Goal: Information Seeking & Learning: Learn about a topic

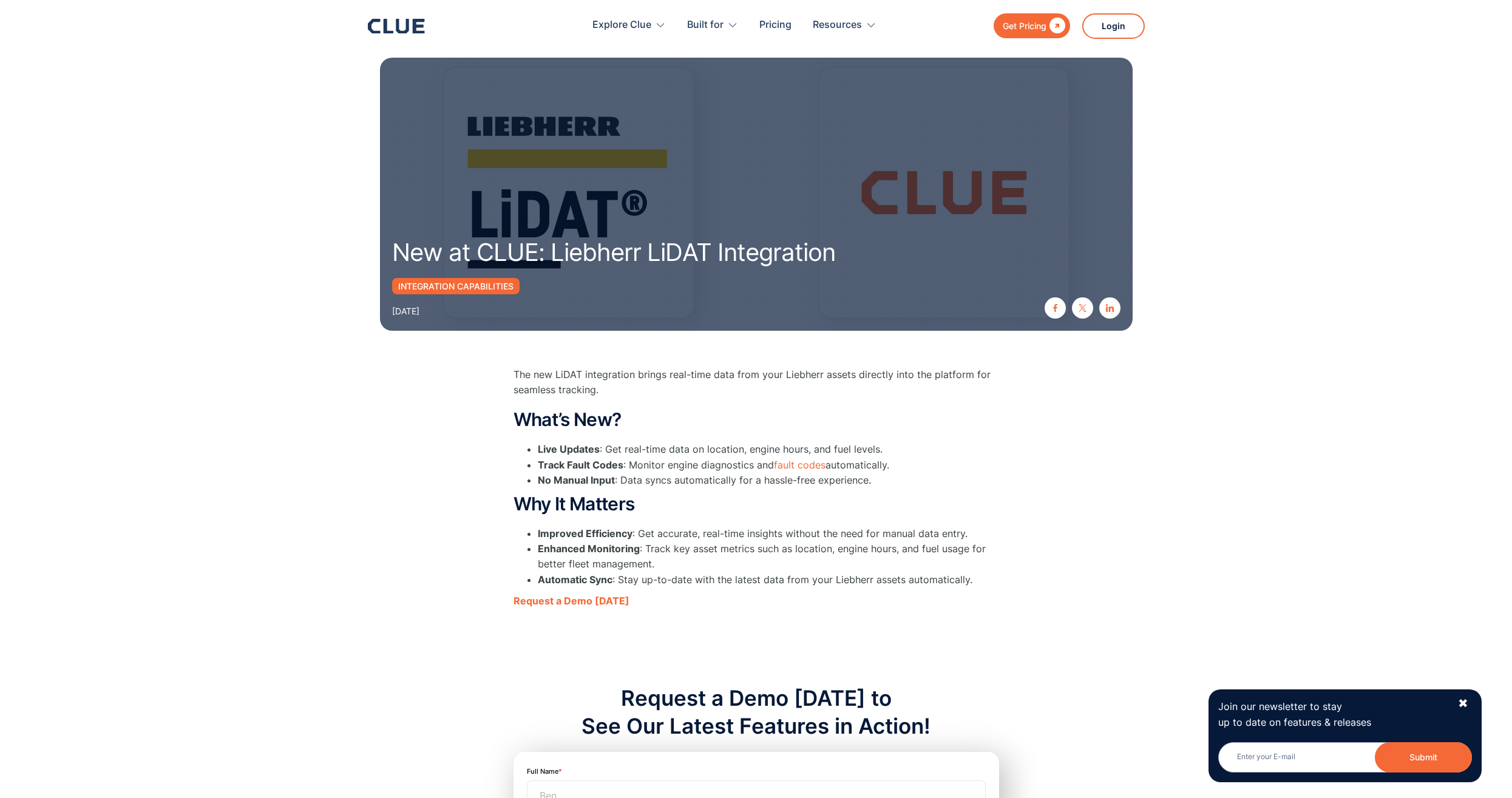
click at [388, 33] on div at bounding box center [397, 26] width 57 height 14
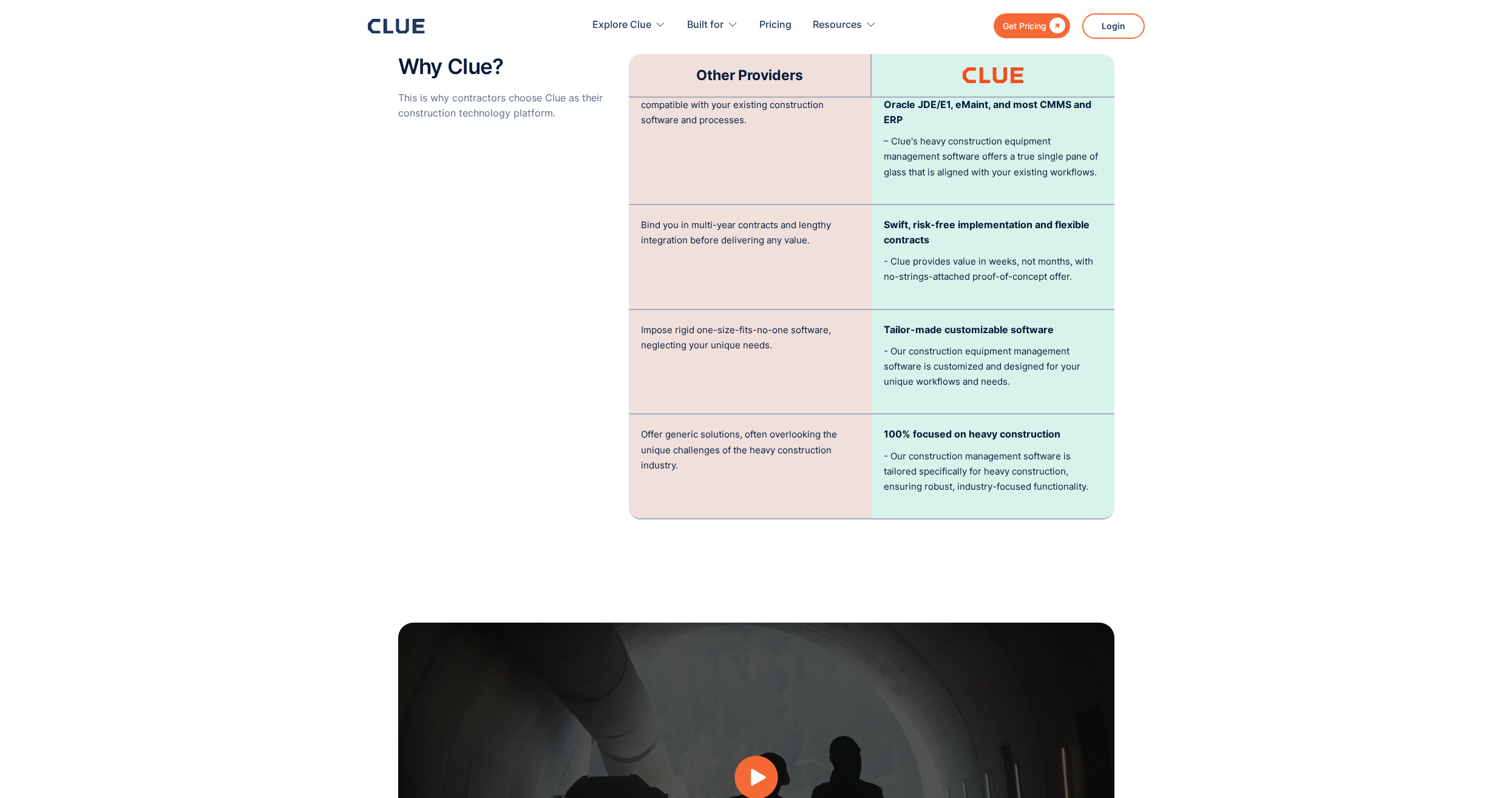
scroll to position [2428, 0]
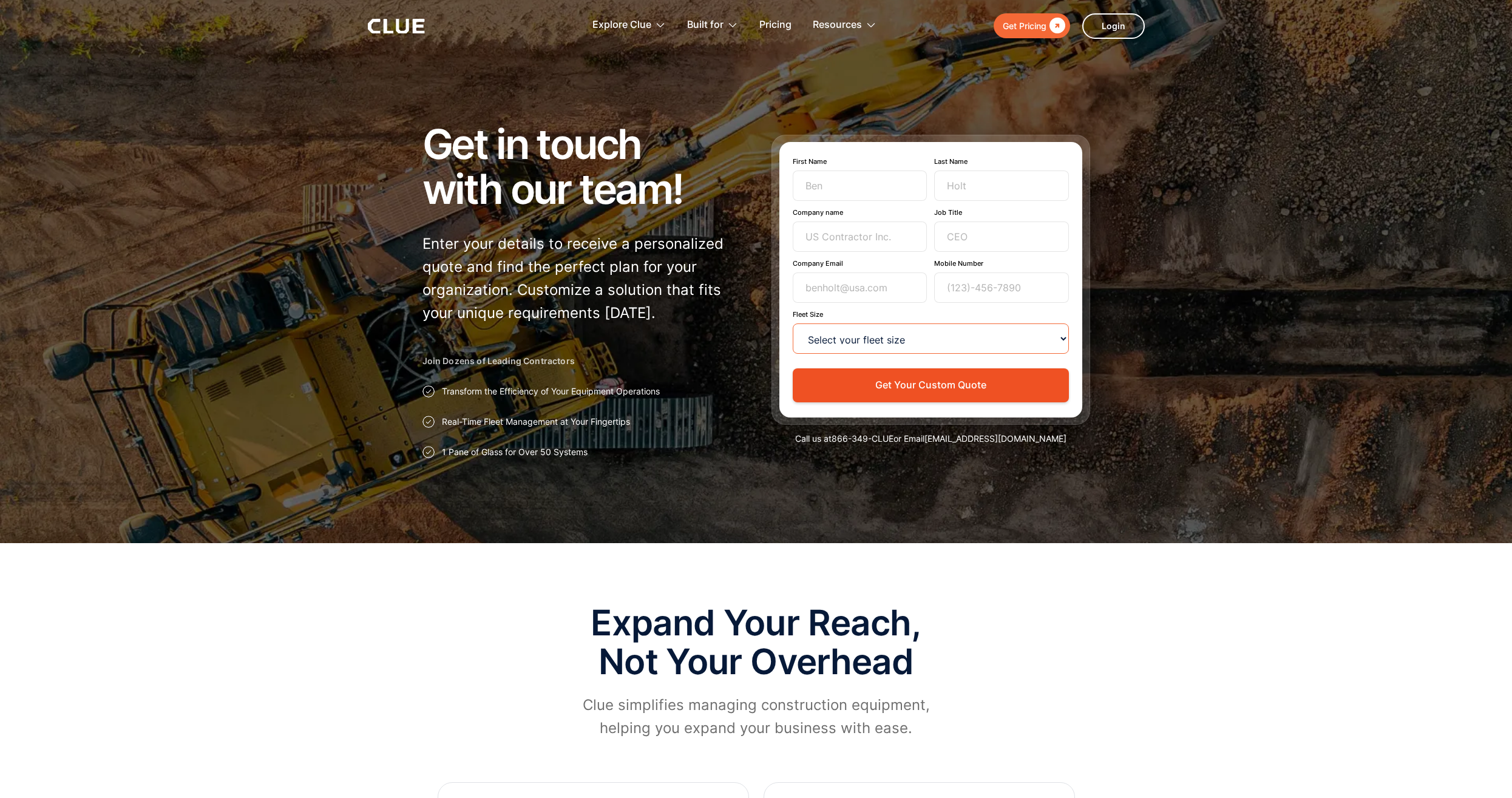
click at [1028, 341] on select "Select your fleet size <15 15-99 100-499 500-999 >1000" at bounding box center [931, 339] width 276 height 31
click at [1025, 240] on input "Job Title" at bounding box center [1001, 236] width 135 height 31
click at [1117, 315] on div at bounding box center [756, 272] width 1512 height 543
click at [992, 351] on select "Select your fleet size <15 15-99 100-499 500-999 >1000" at bounding box center [931, 339] width 276 height 31
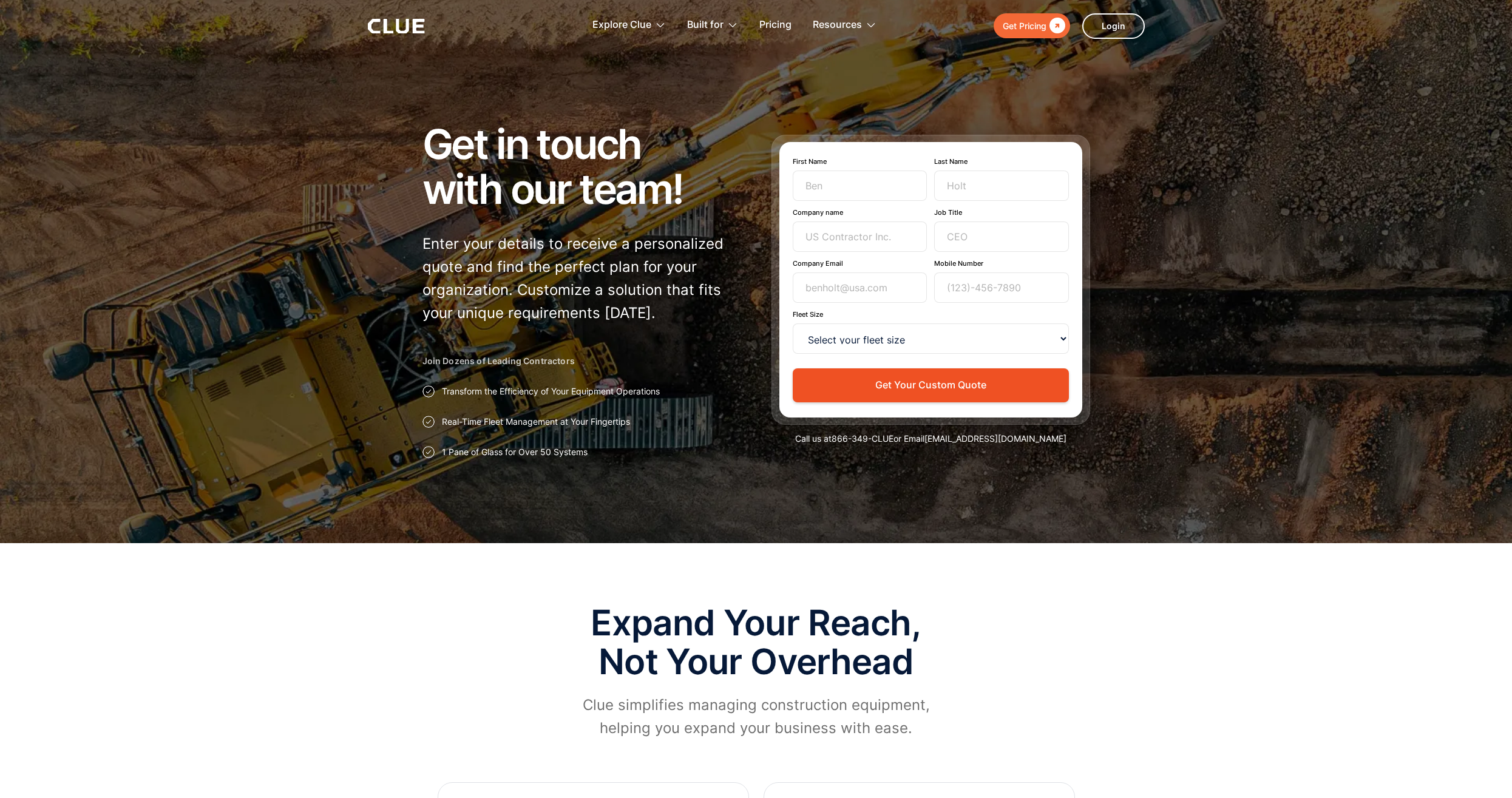
click at [1187, 435] on div at bounding box center [756, 272] width 1512 height 543
click at [1023, 334] on select "Select your fleet size <15 15-99 100-499 500-999 >1000" at bounding box center [931, 339] width 276 height 31
click at [1235, 414] on div at bounding box center [756, 272] width 1512 height 543
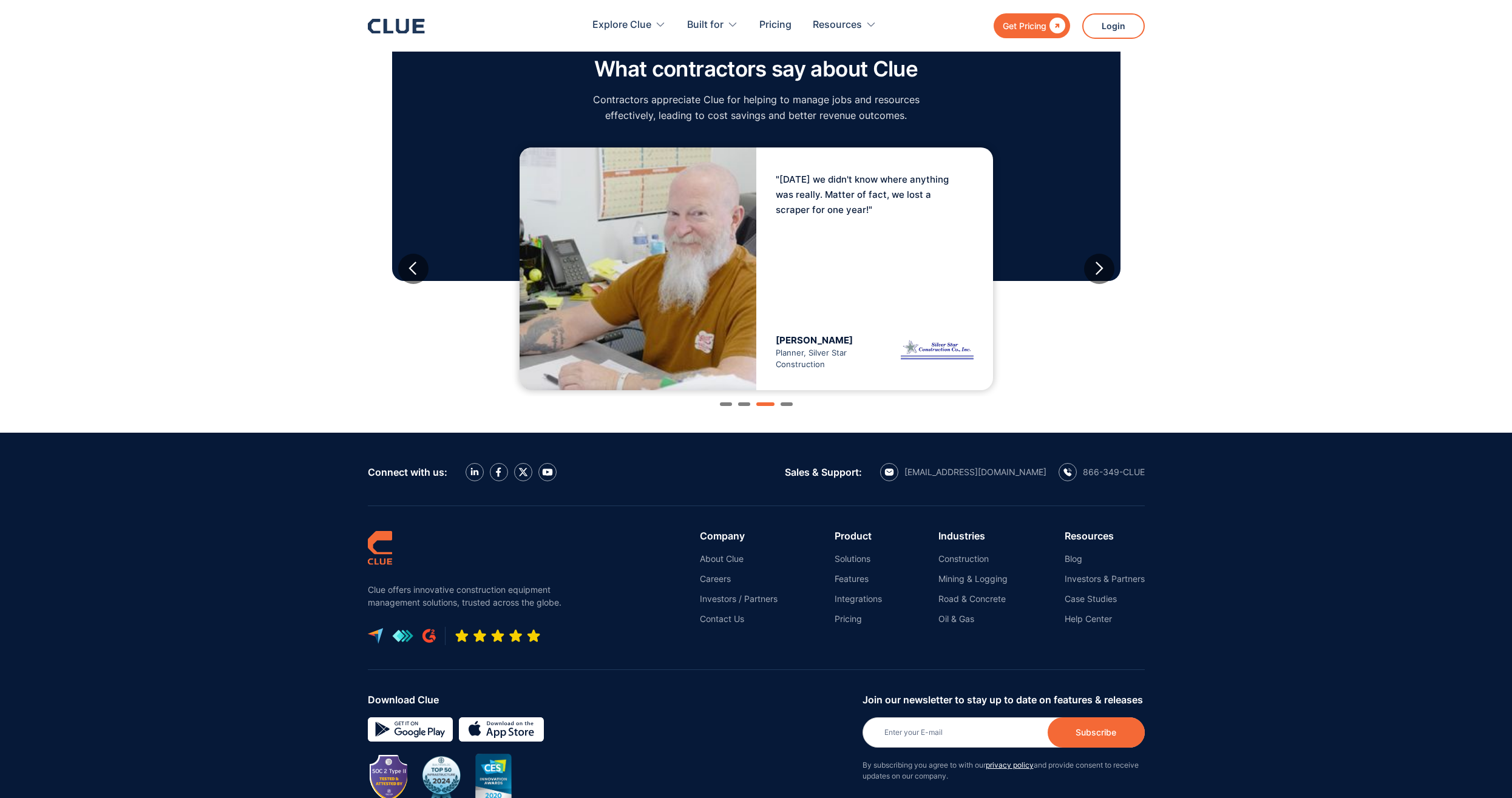
scroll to position [971, 0]
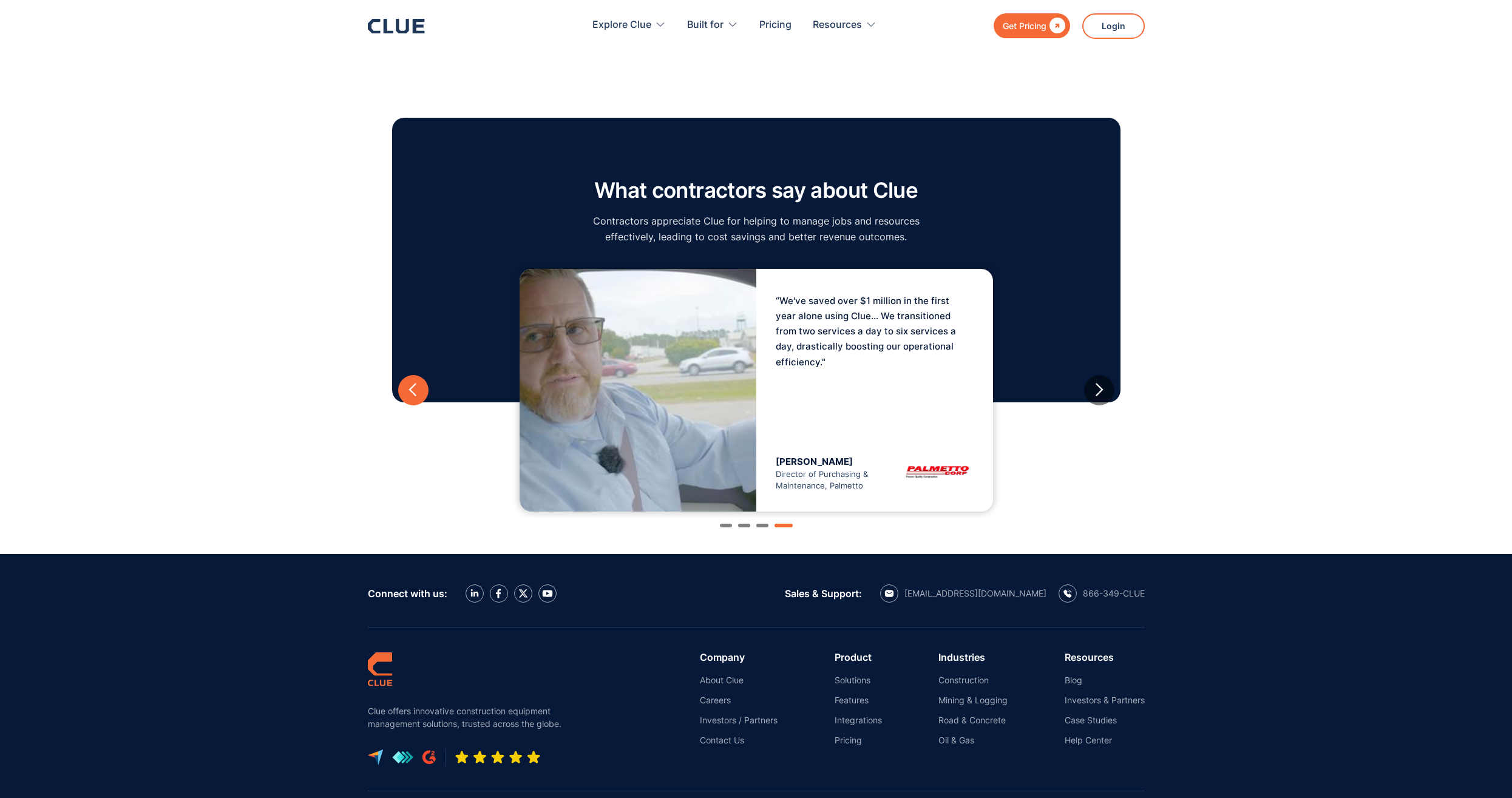
click at [424, 393] on div "previous slide" at bounding box center [413, 390] width 31 height 31
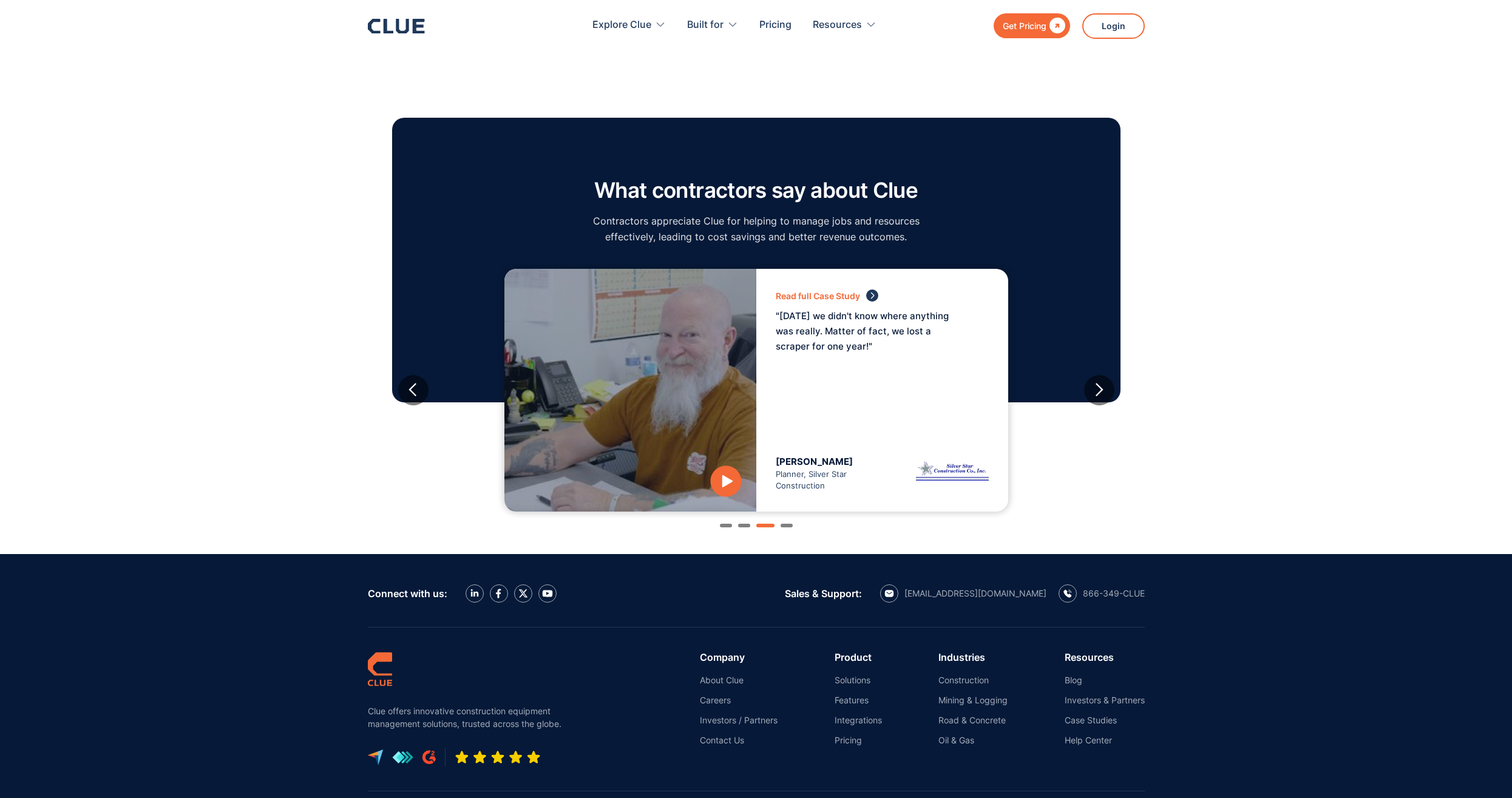
click at [821, 348] on p ""10 years ago we didn't know where anything was really. Matter of fact, we lost…" at bounding box center [867, 331] width 182 height 46
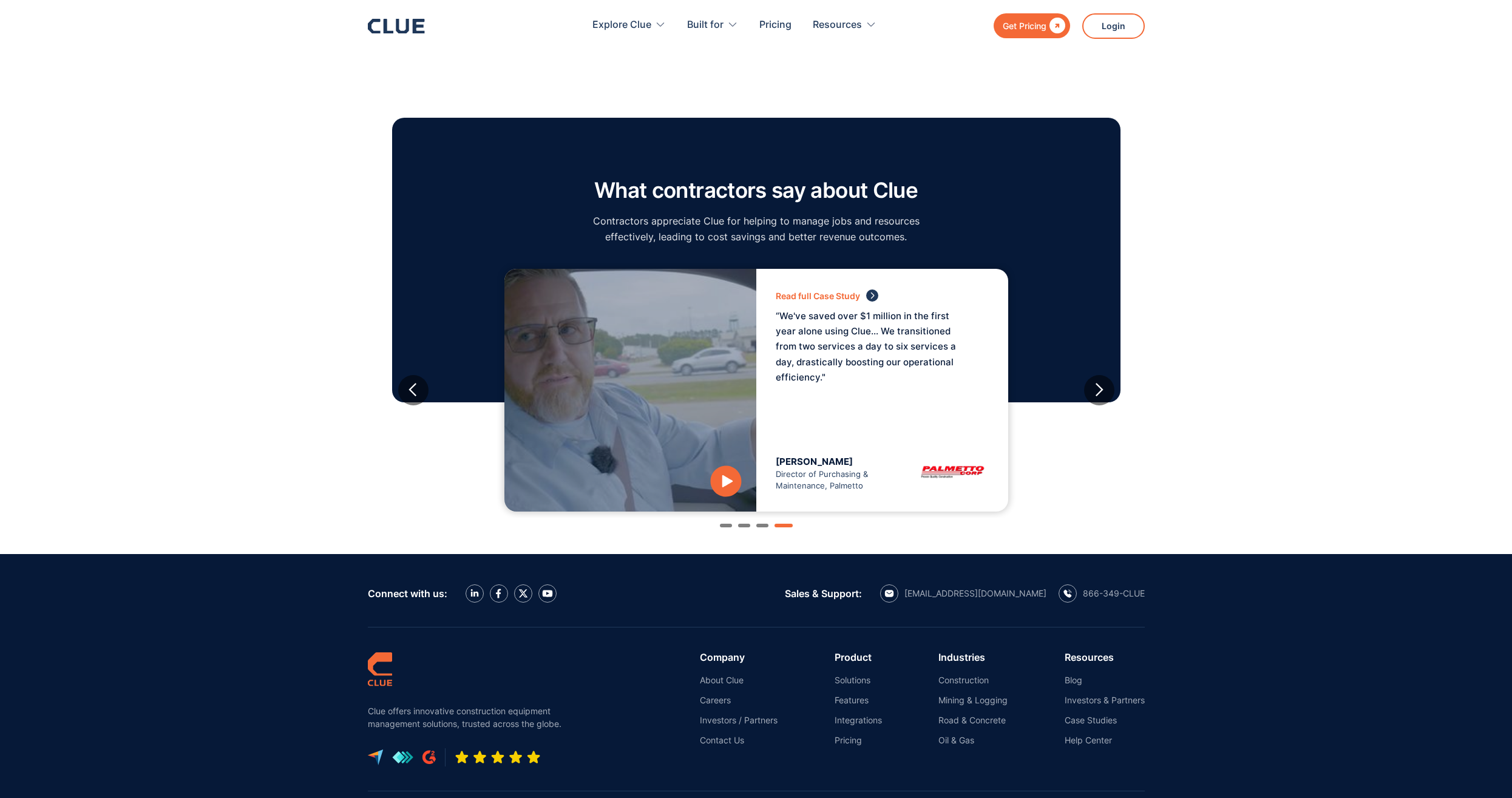
click at [833, 485] on div "Darrin Sheriff Director of Purchasing & Maintenance, Palmetto" at bounding box center [829, 474] width 107 height 36
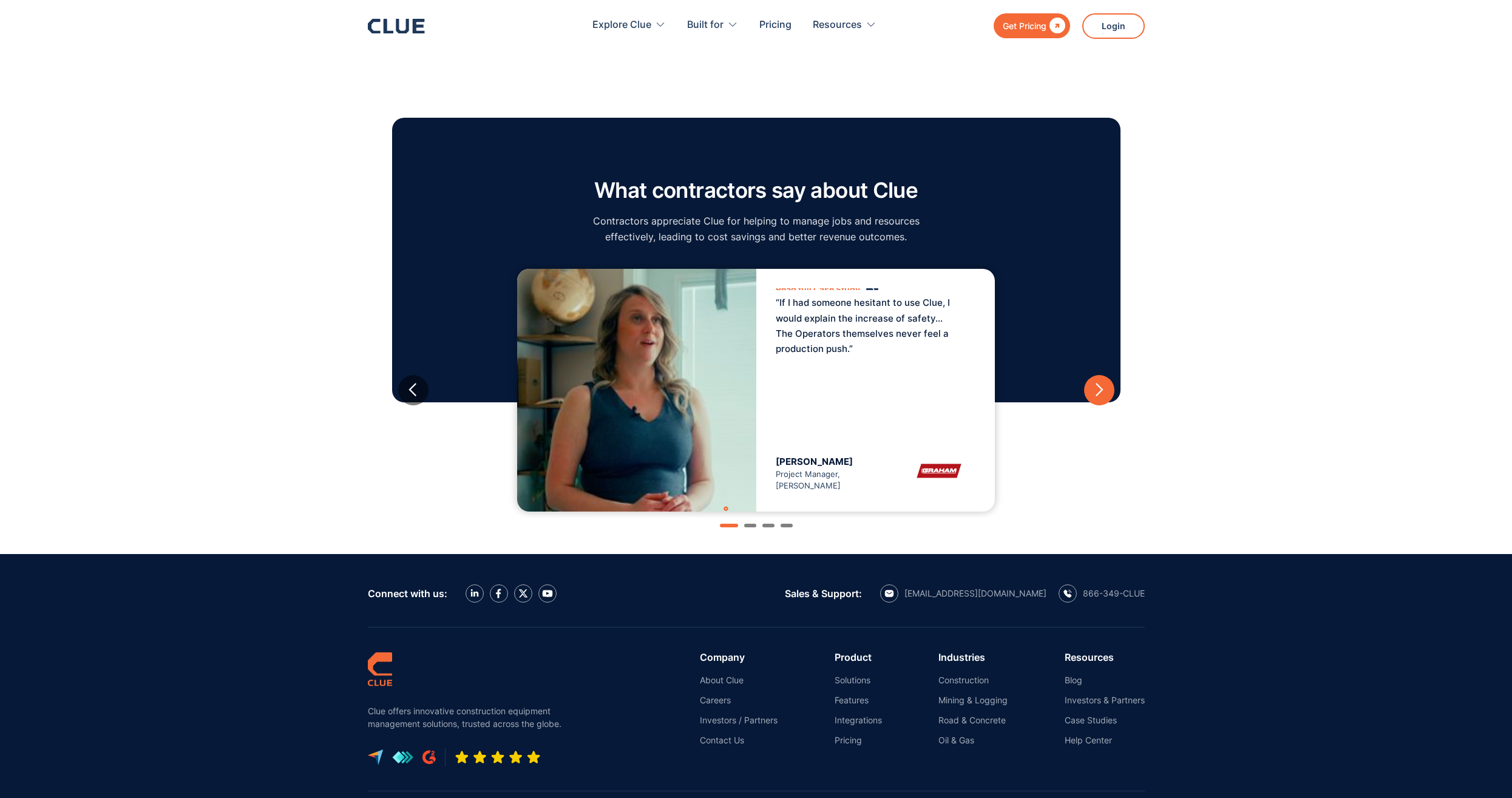
click at [1096, 397] on div "next slide" at bounding box center [1098, 390] width 15 height 15
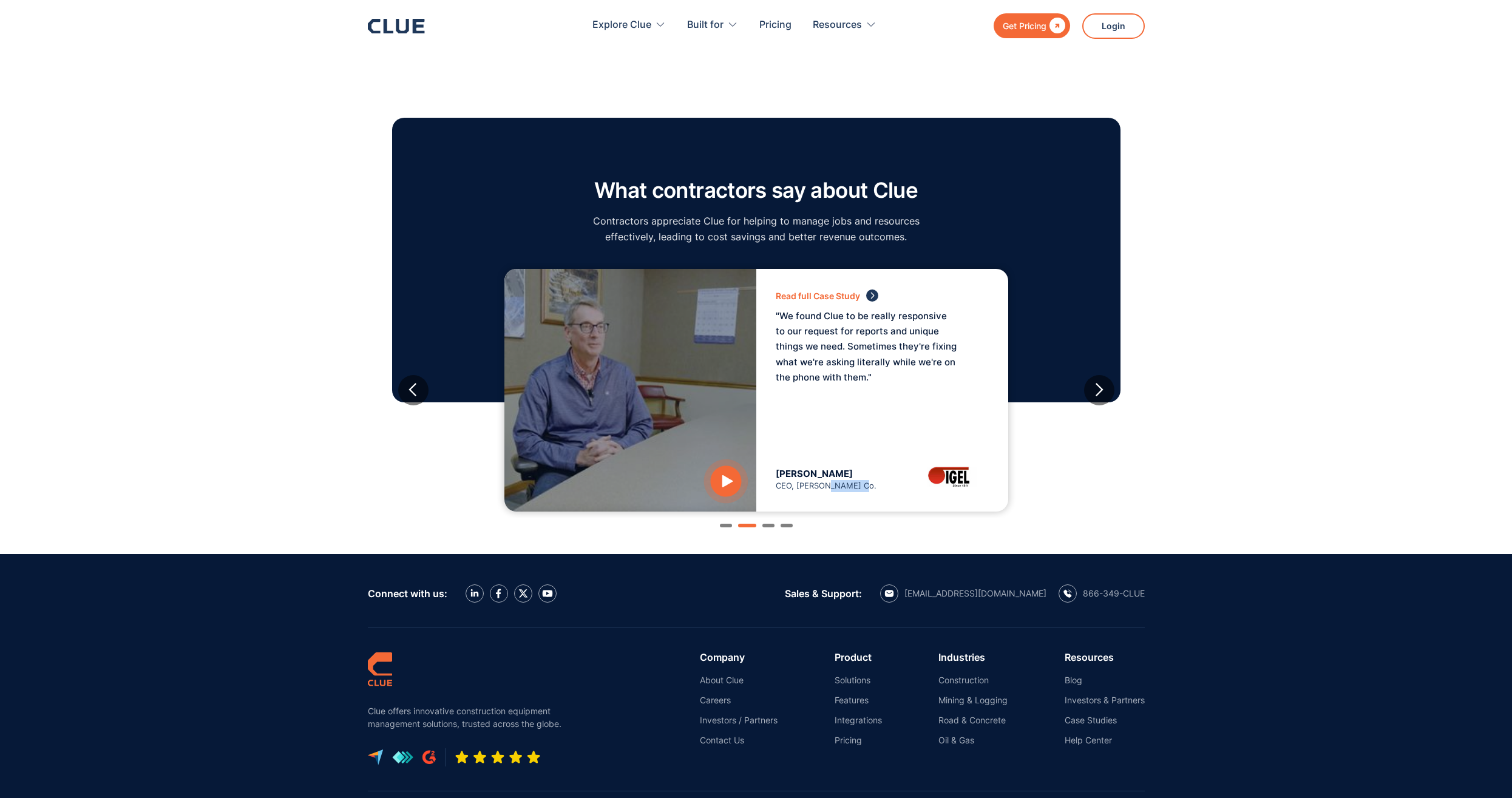
drag, startPoint x: 825, startPoint y: 486, endPoint x: 859, endPoint y: 487, distance: 34.0
click at [859, 487] on div "John Igel CEO, George Igel Co." at bounding box center [829, 477] width 107 height 31
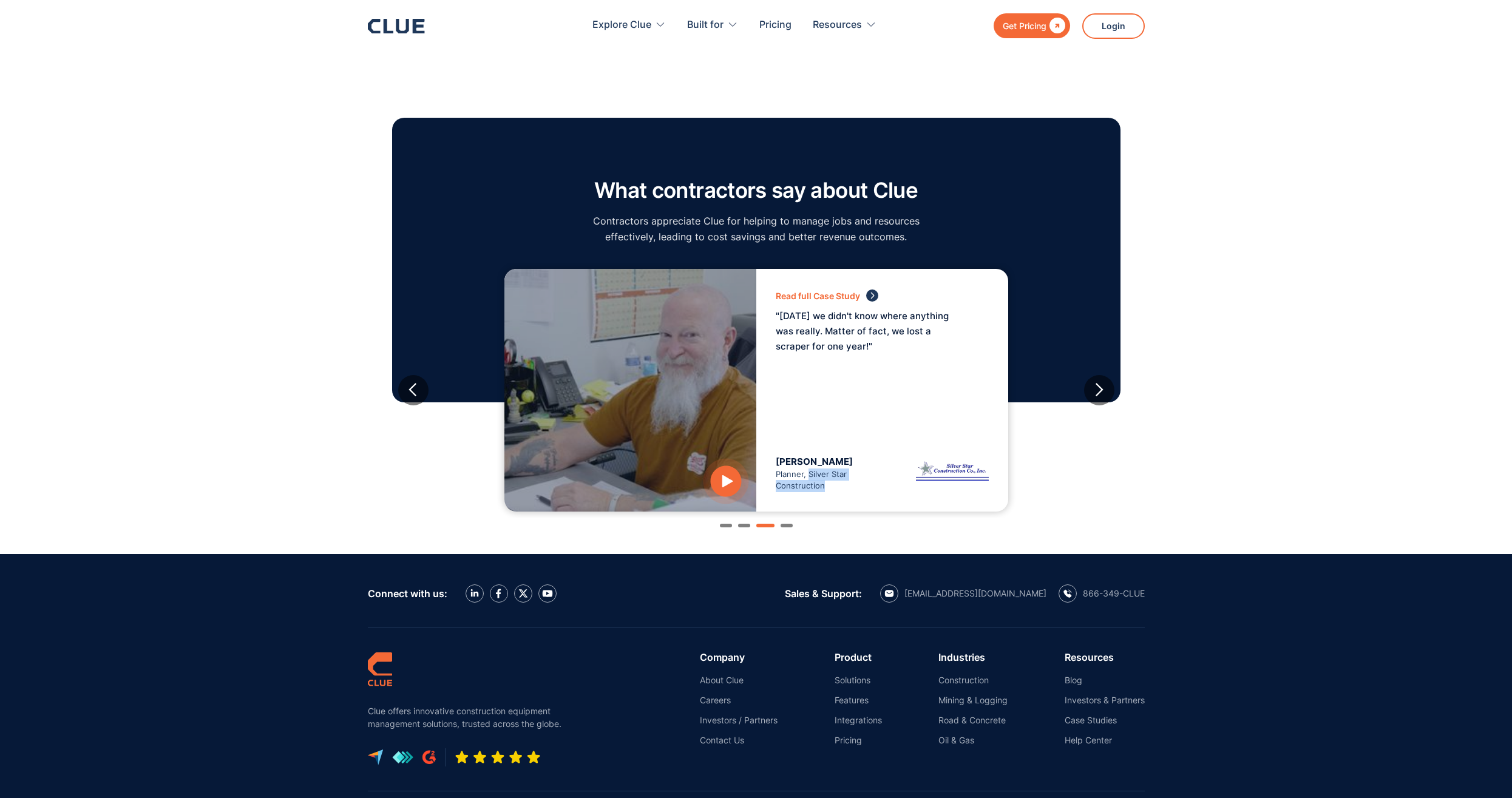
drag, startPoint x: 807, startPoint y: 474, endPoint x: 827, endPoint y: 484, distance: 22.4
click at [827, 484] on div "Rusty Warrick Planner, Silver Star Construction" at bounding box center [829, 474] width 107 height 36
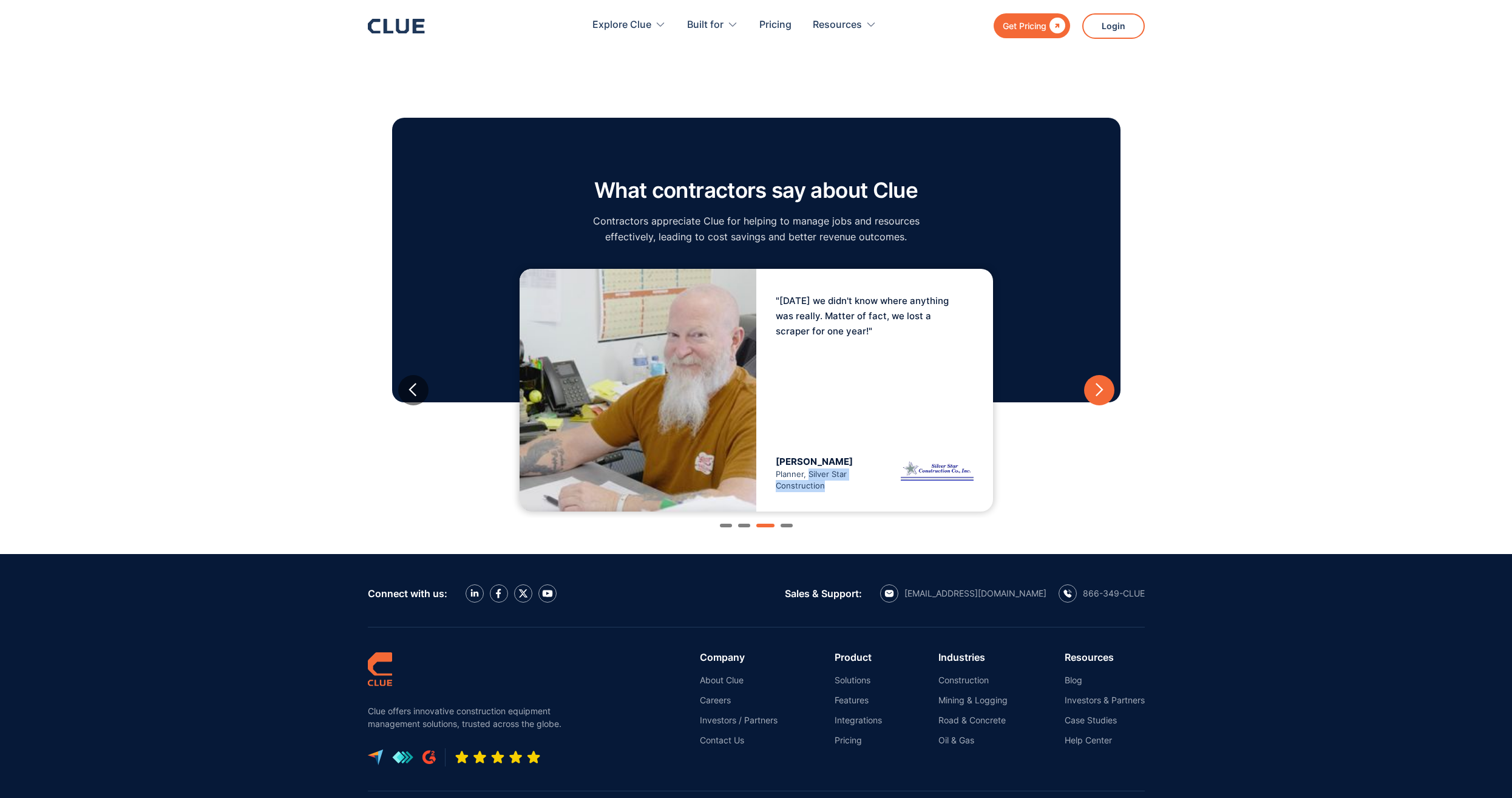
click at [1102, 392] on div "next slide" at bounding box center [1098, 390] width 15 height 15
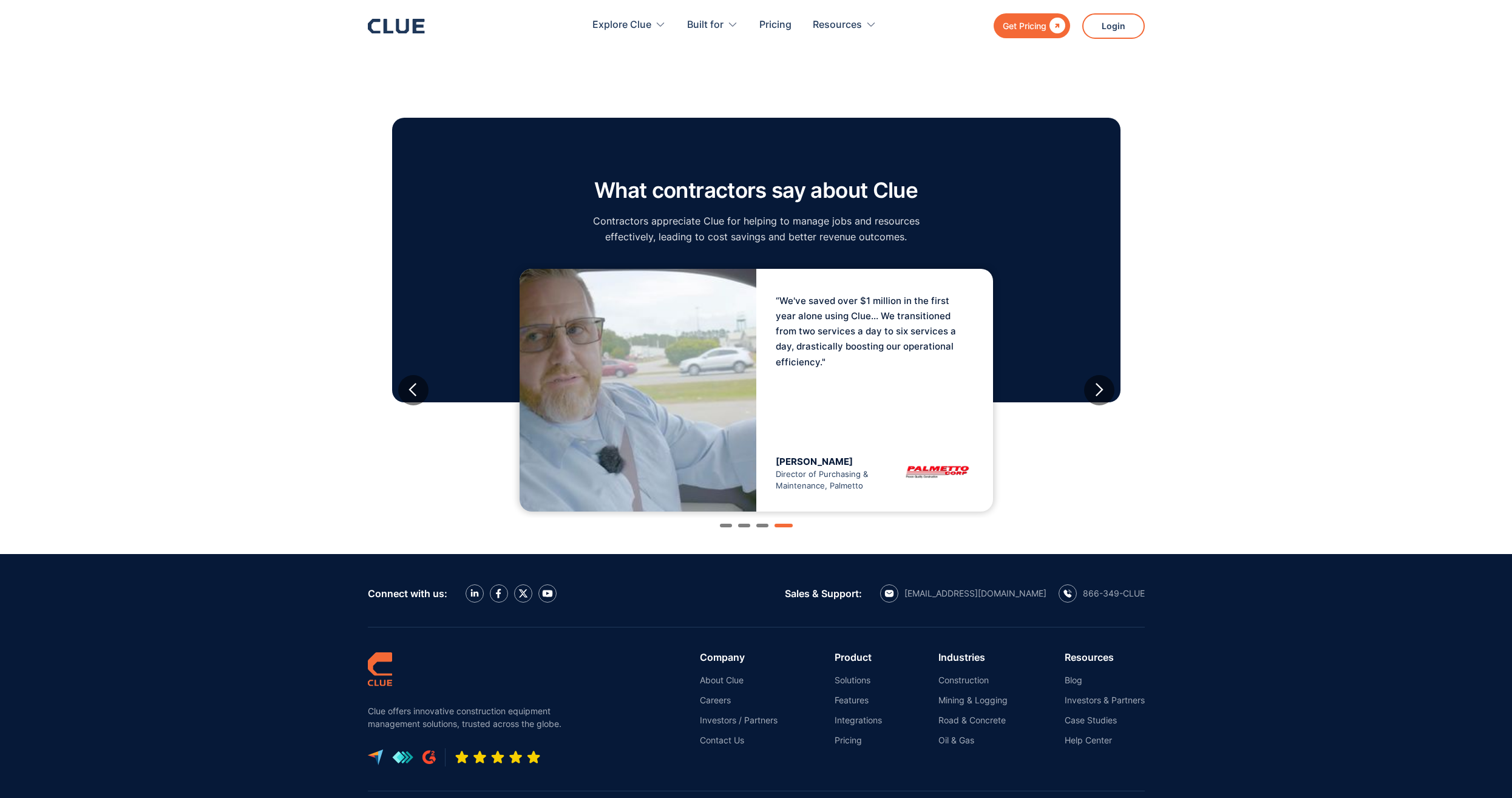
click at [1207, 385] on section "What contractors say about Clue Contractors appreciate Clue for helping to mana…" at bounding box center [756, 315] width 1512 height 479
click at [1092, 391] on div "next slide" at bounding box center [1098, 390] width 15 height 15
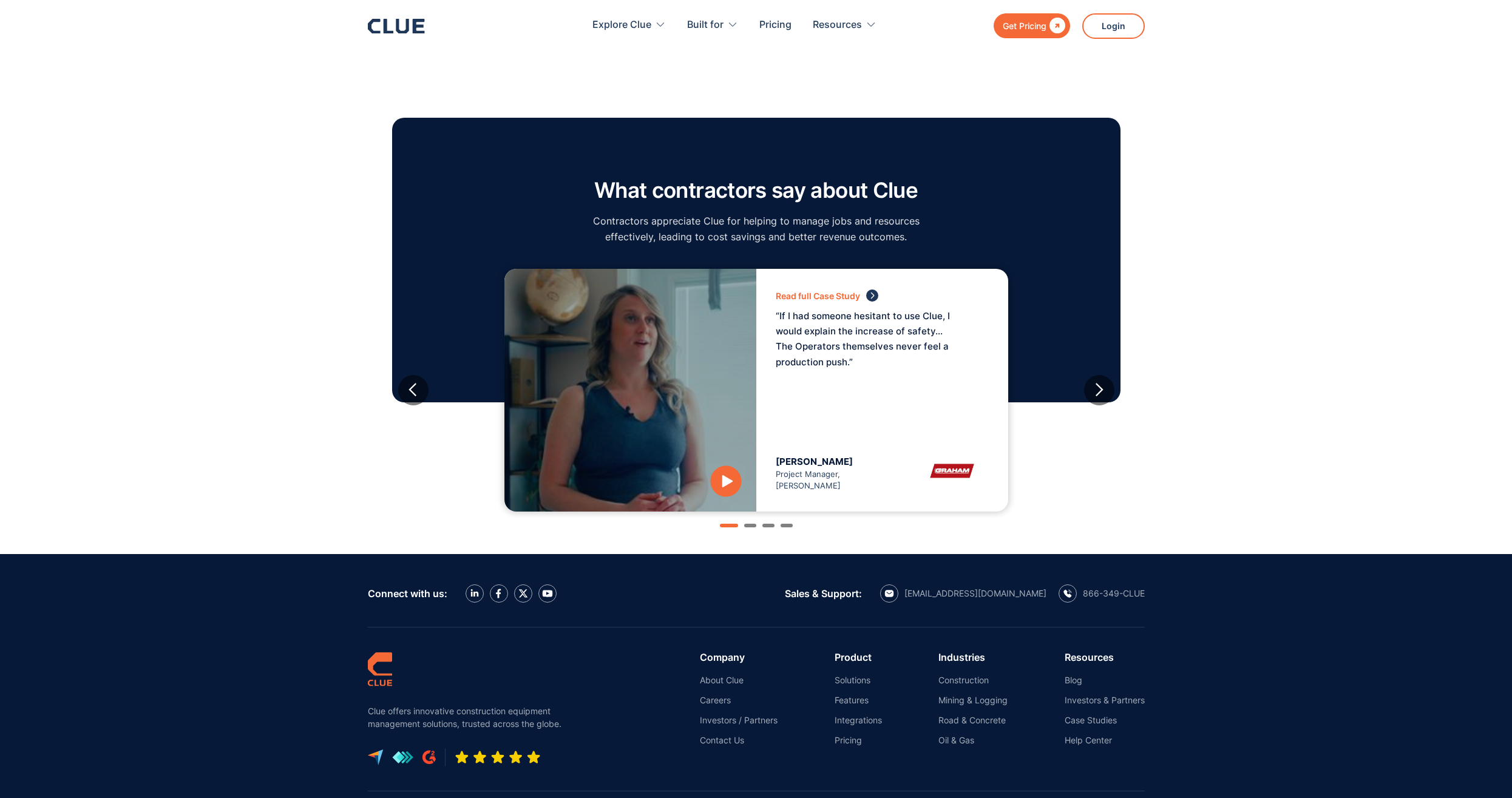
click at [854, 486] on div "Brittany Burpee Project Manager, Graham" at bounding box center [829, 474] width 107 height 36
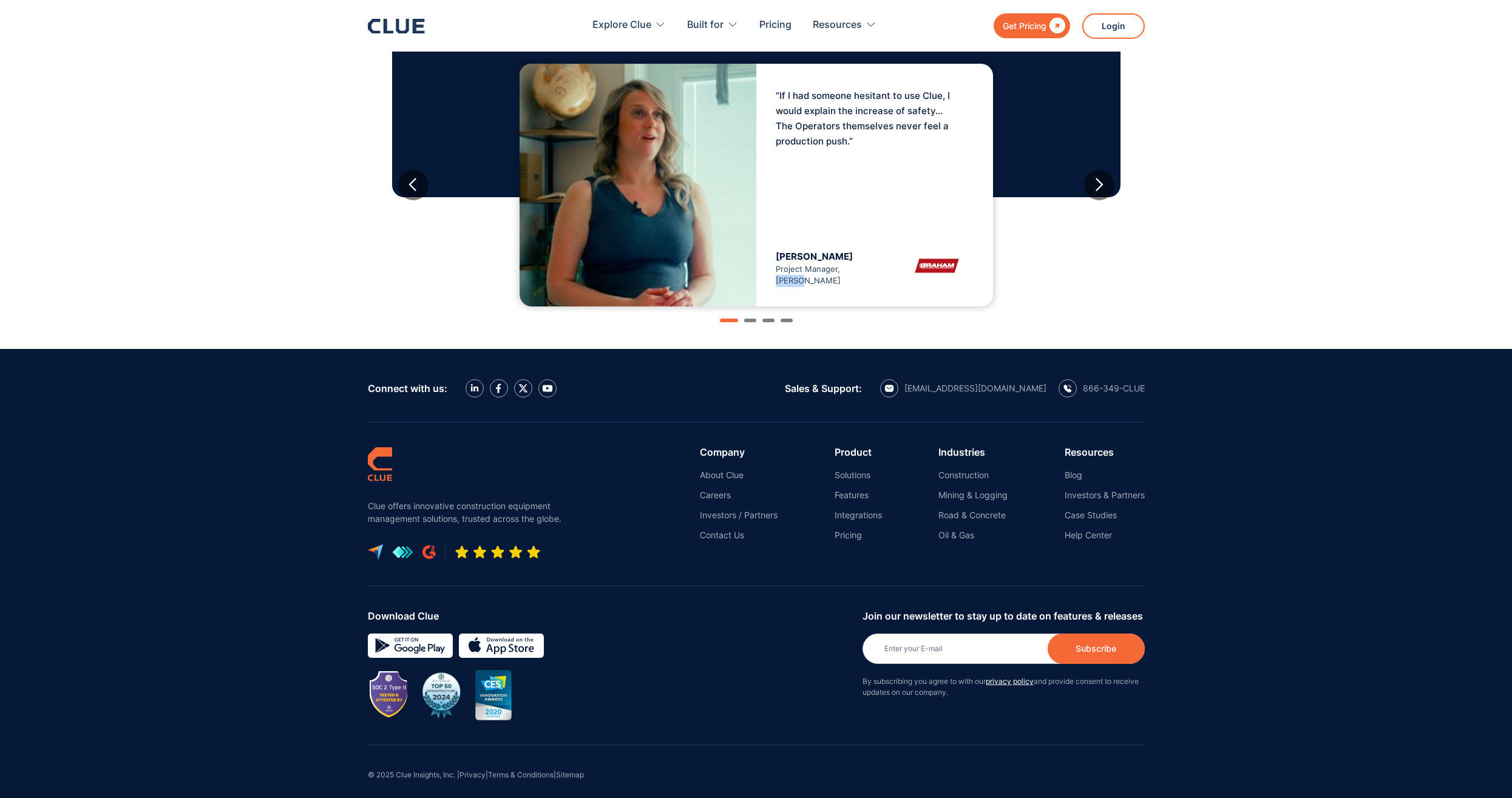
scroll to position [1189, 0]
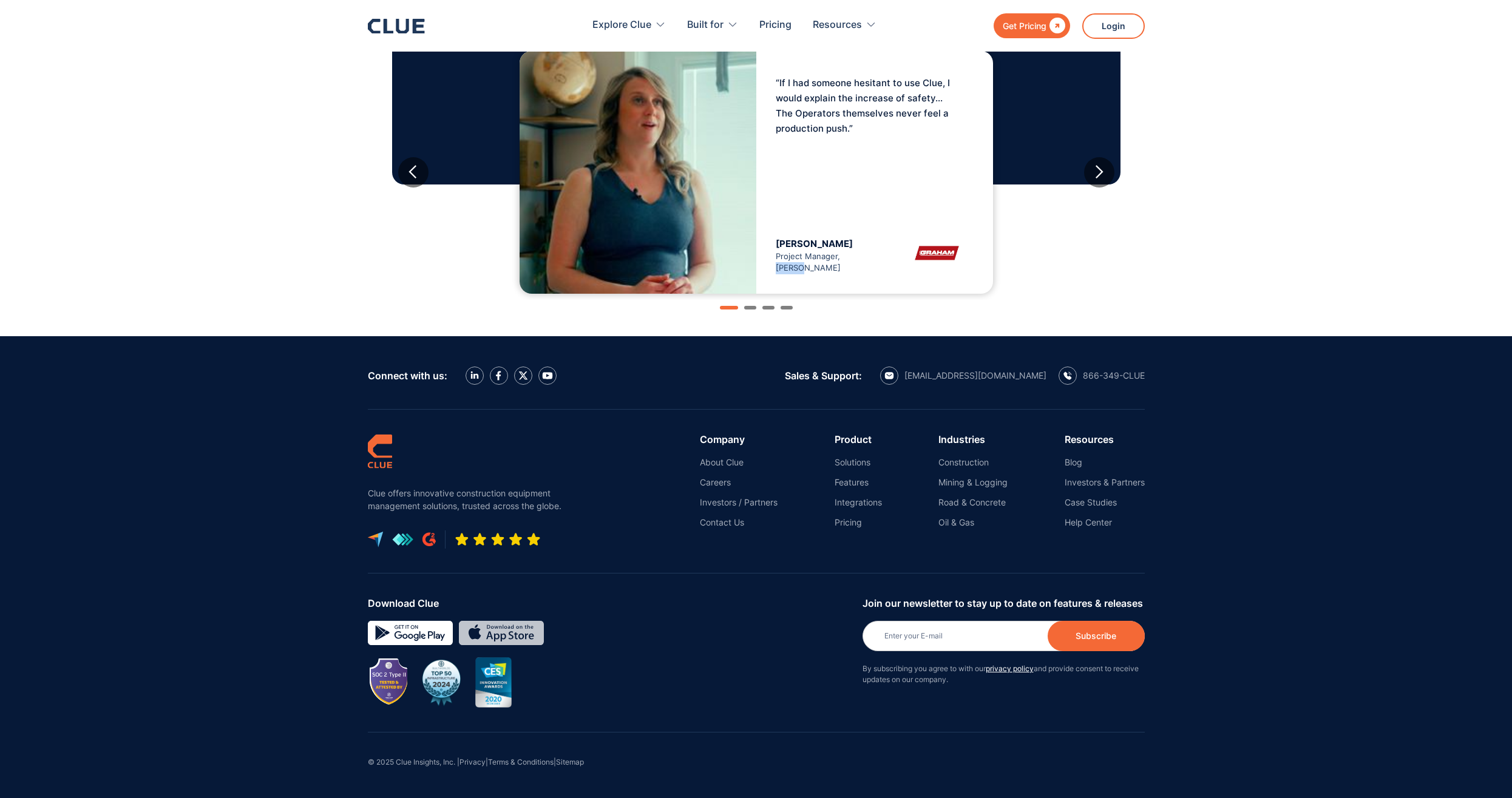
click at [496, 629] on img at bounding box center [501, 633] width 85 height 24
click at [408, 627] on img at bounding box center [410, 633] width 85 height 24
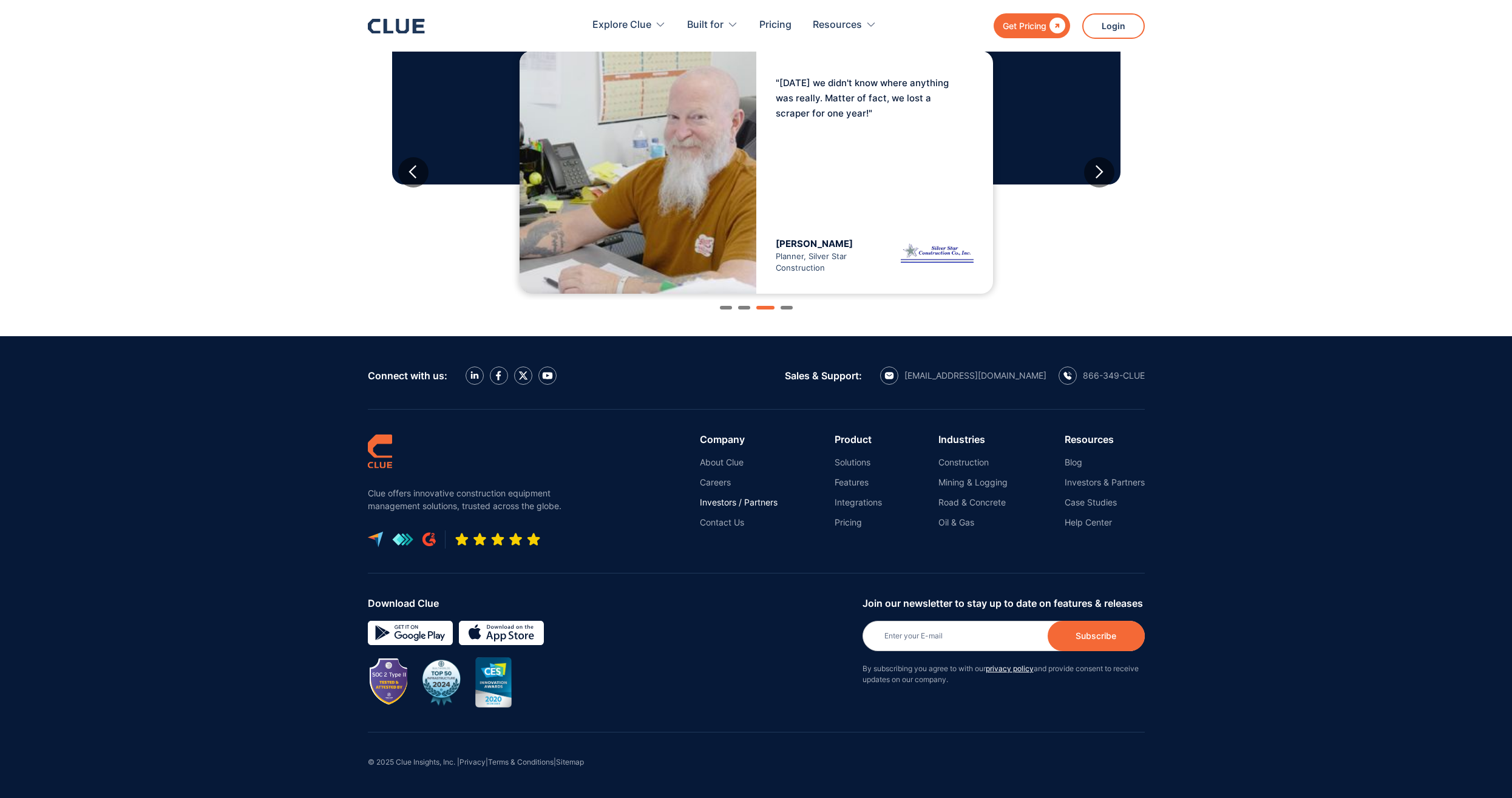
click at [734, 502] on link "Investors / Partners" at bounding box center [738, 502] width 78 height 11
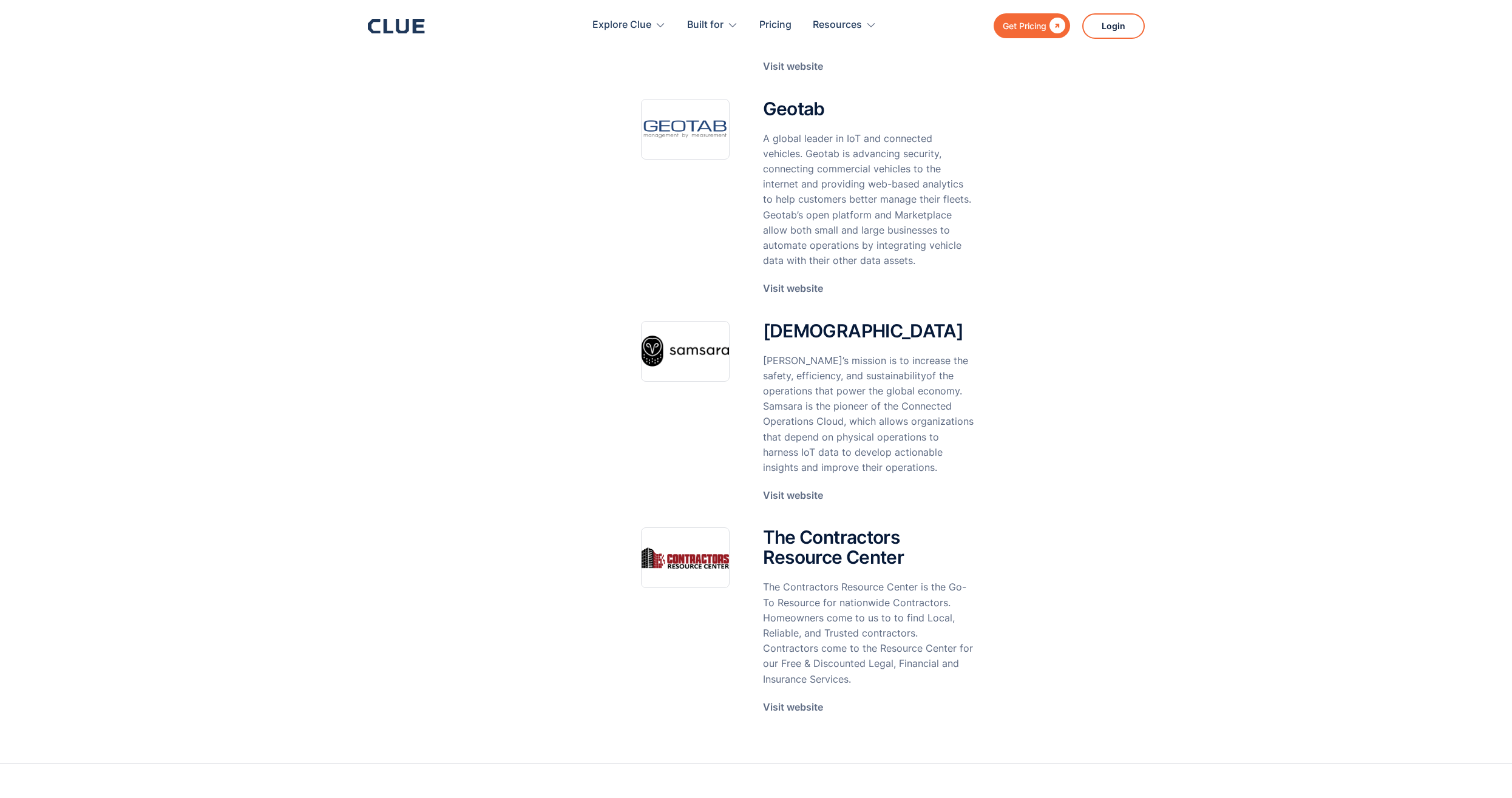
scroll to position [2064, 0]
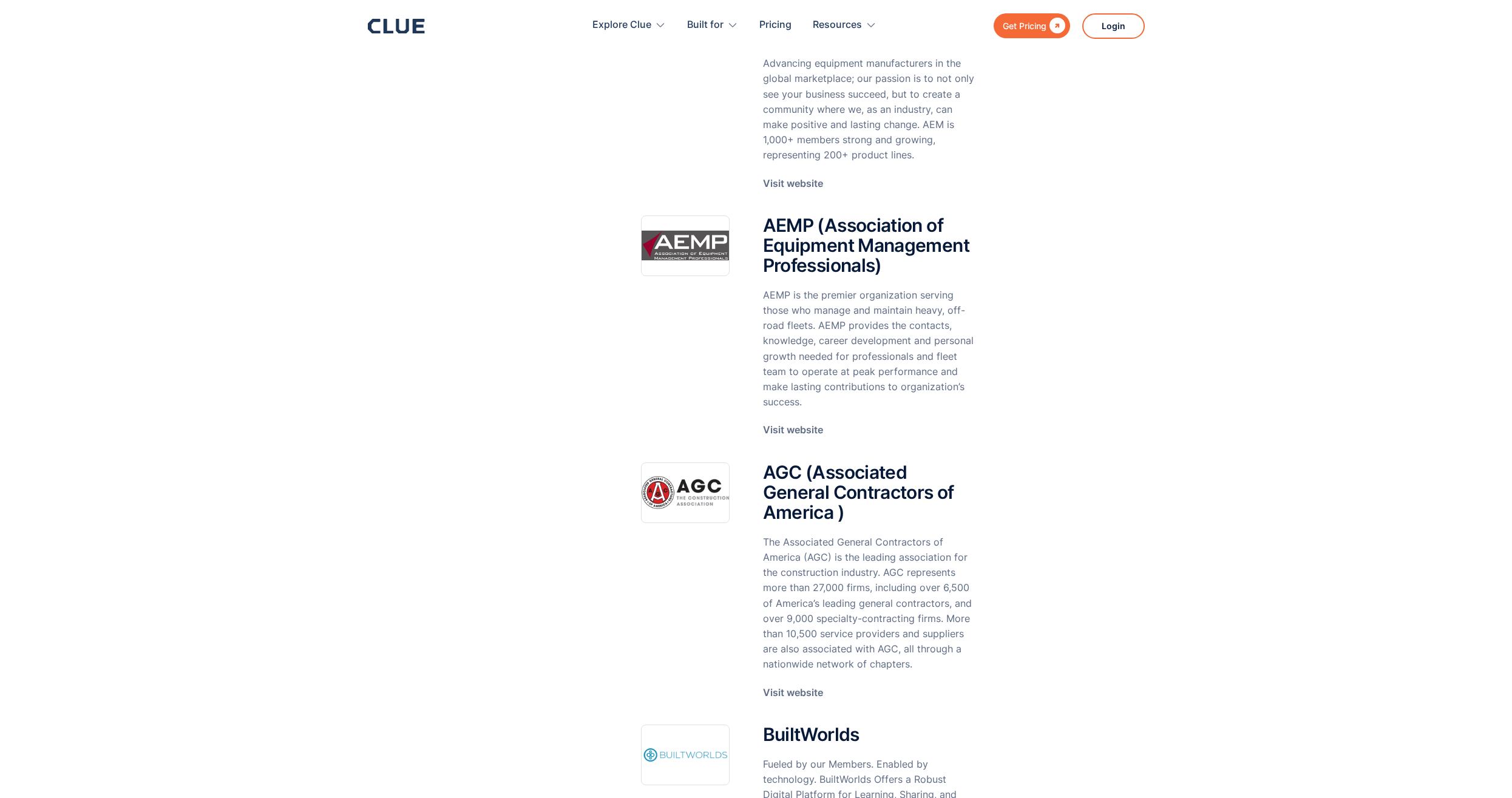
scroll to position [789, 0]
